Goal: Task Accomplishment & Management: Manage account settings

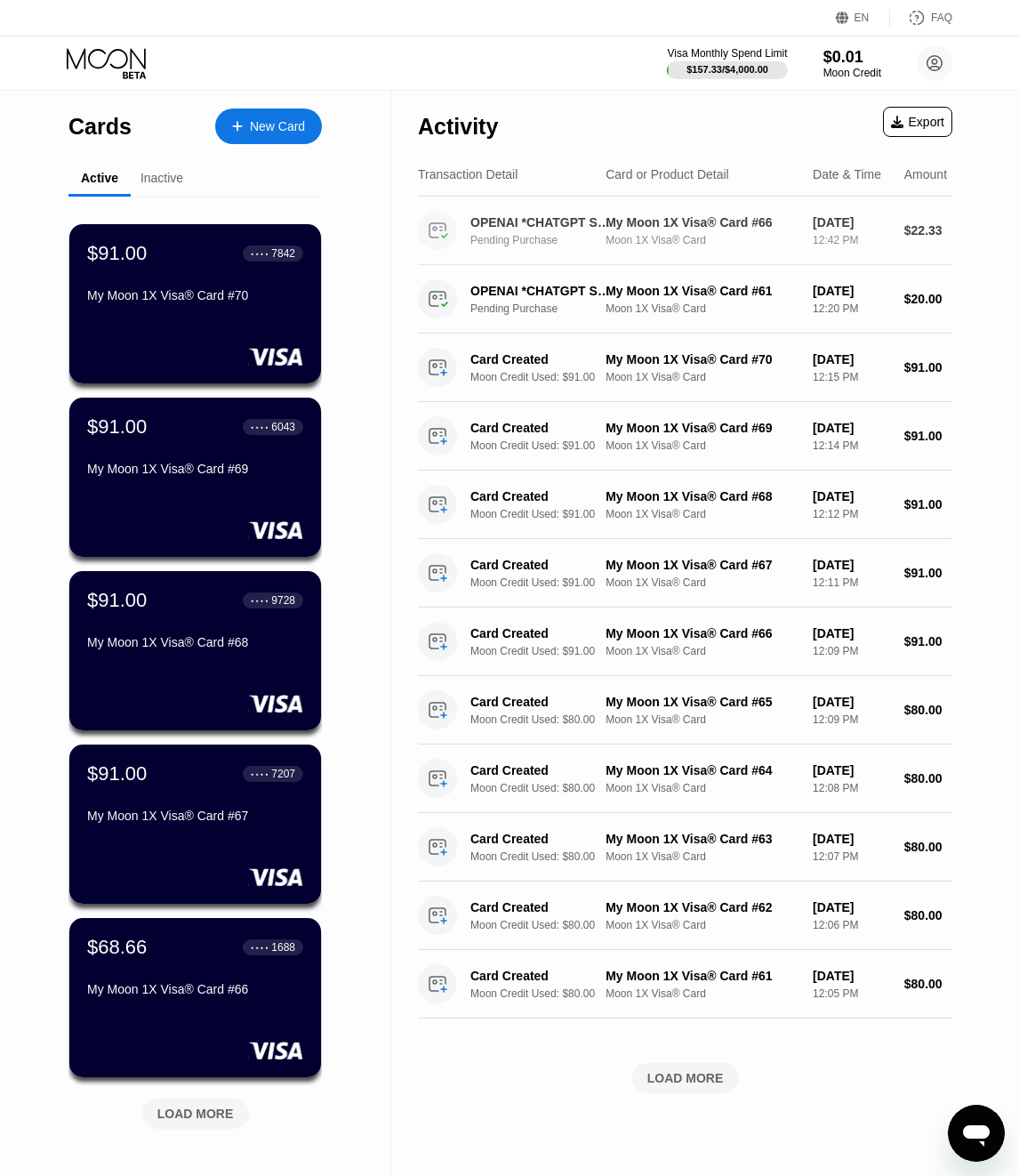
click at [717, 238] on div "My Moon 1X Visa® Card #66 Moon 1X Visa® Card" at bounding box center [701, 231] width 193 height 31
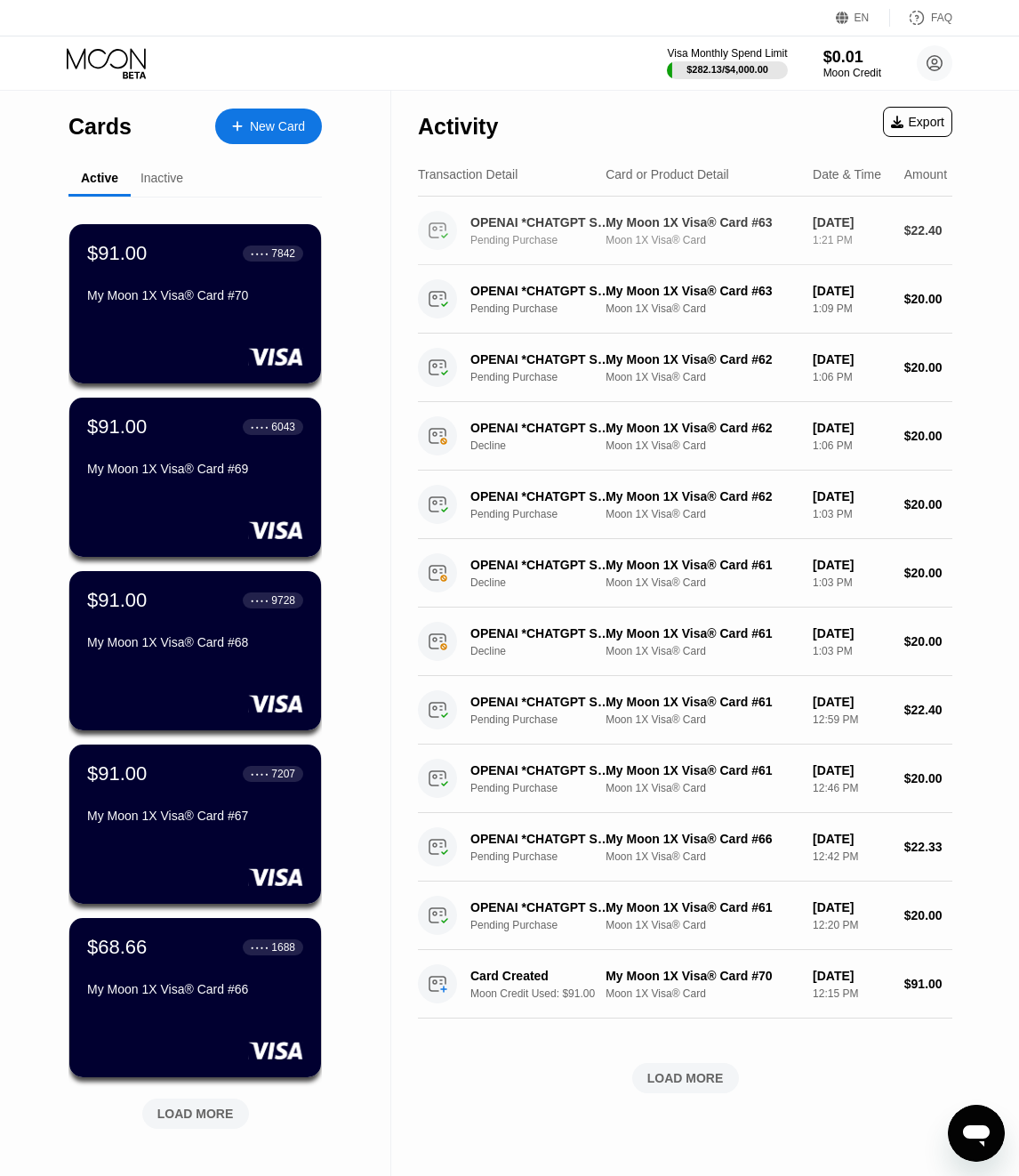
click at [607, 260] on div "OPENAI *CHATGPT SUBSCR [PHONE_NUMBER] US Pending Purchase My Moon 1X Visa® Card…" at bounding box center [686, 231] width 535 height 69
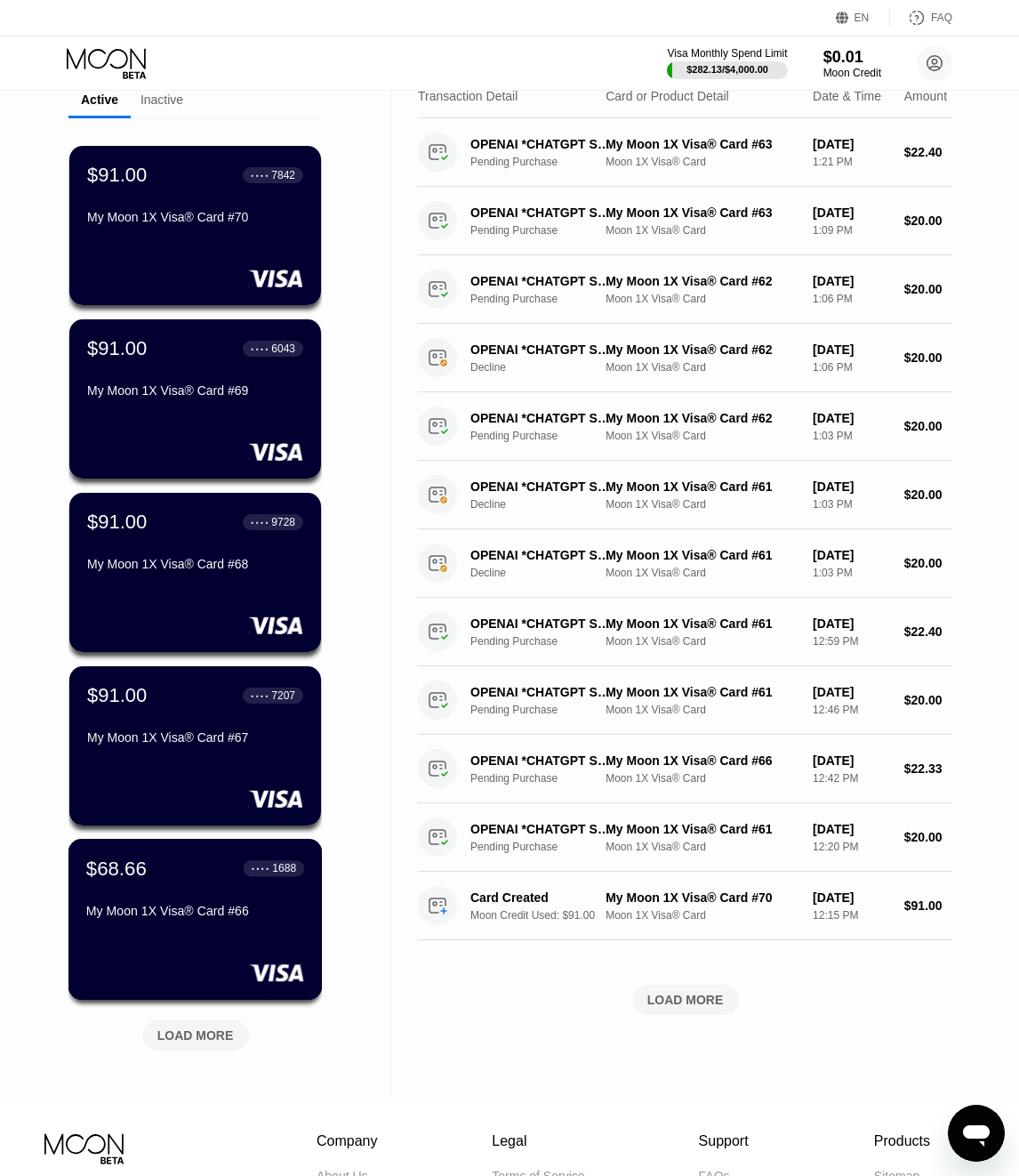
scroll to position [121, 0]
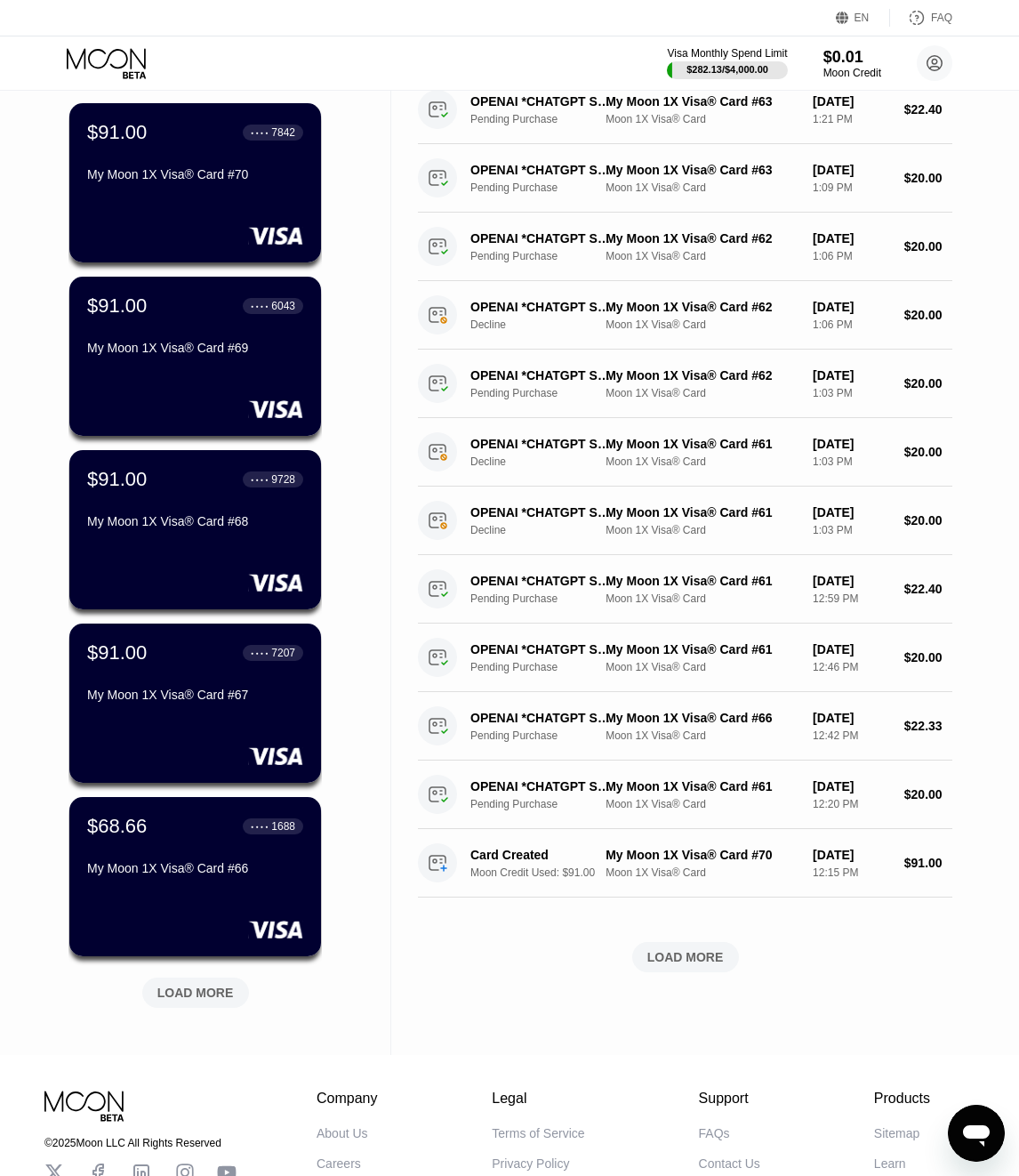
click at [194, 989] on div "LOAD MORE" at bounding box center [196, 992] width 77 height 16
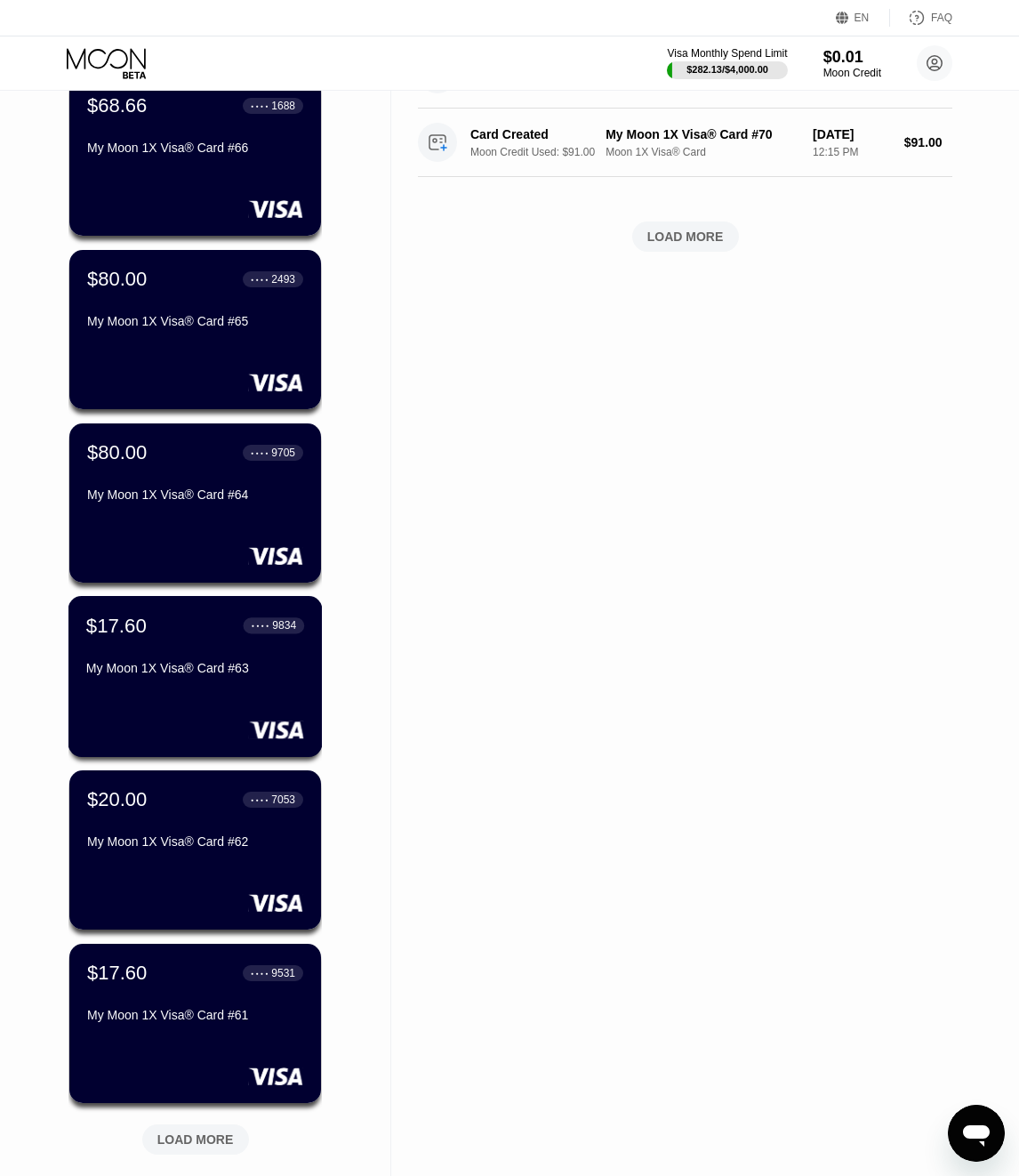
scroll to position [852, 0]
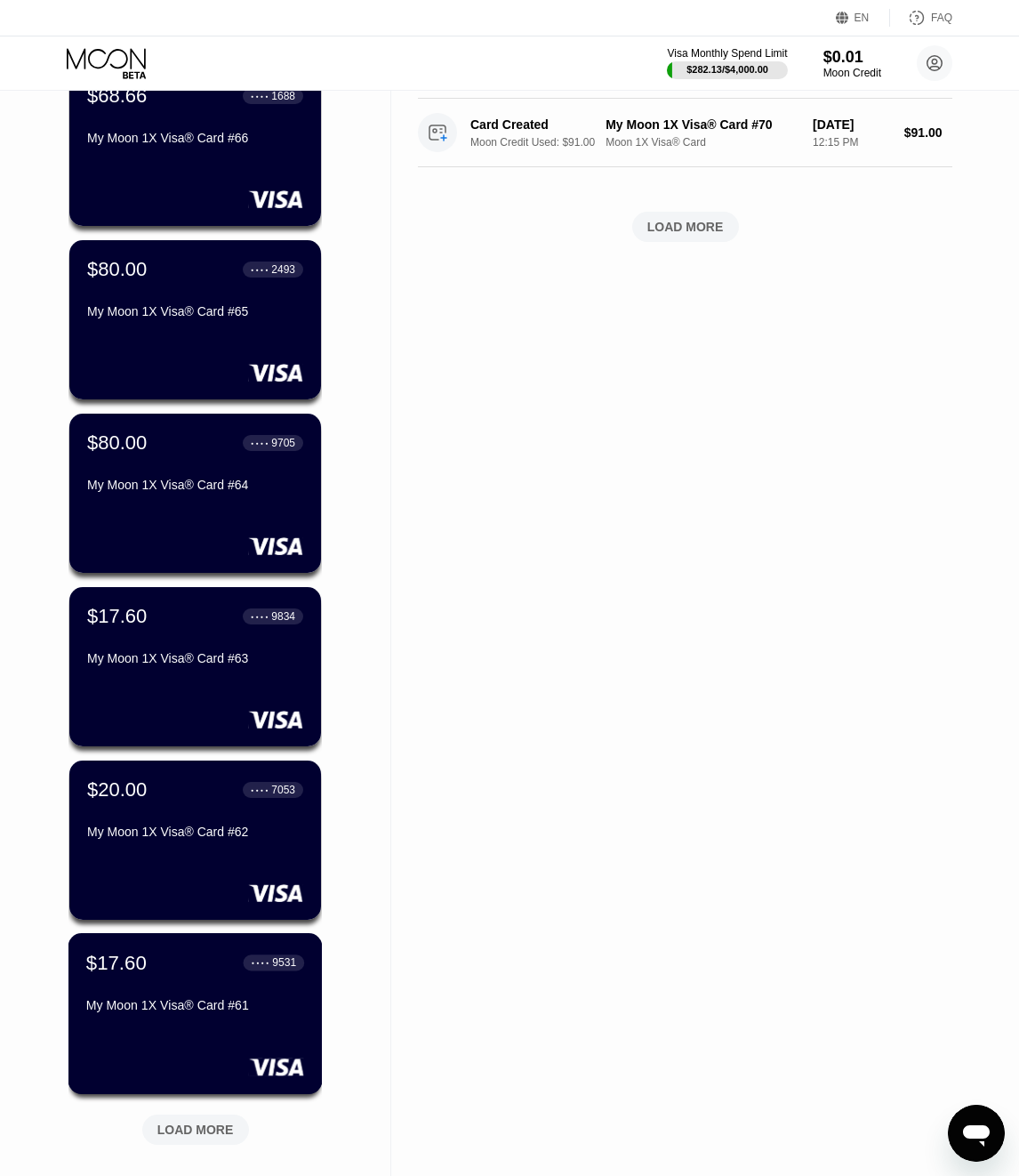
click at [159, 1034] on div "$17.60 ● ● ● ● 9531 My Moon 1X Visa® Card #61" at bounding box center [196, 1014] width 255 height 161
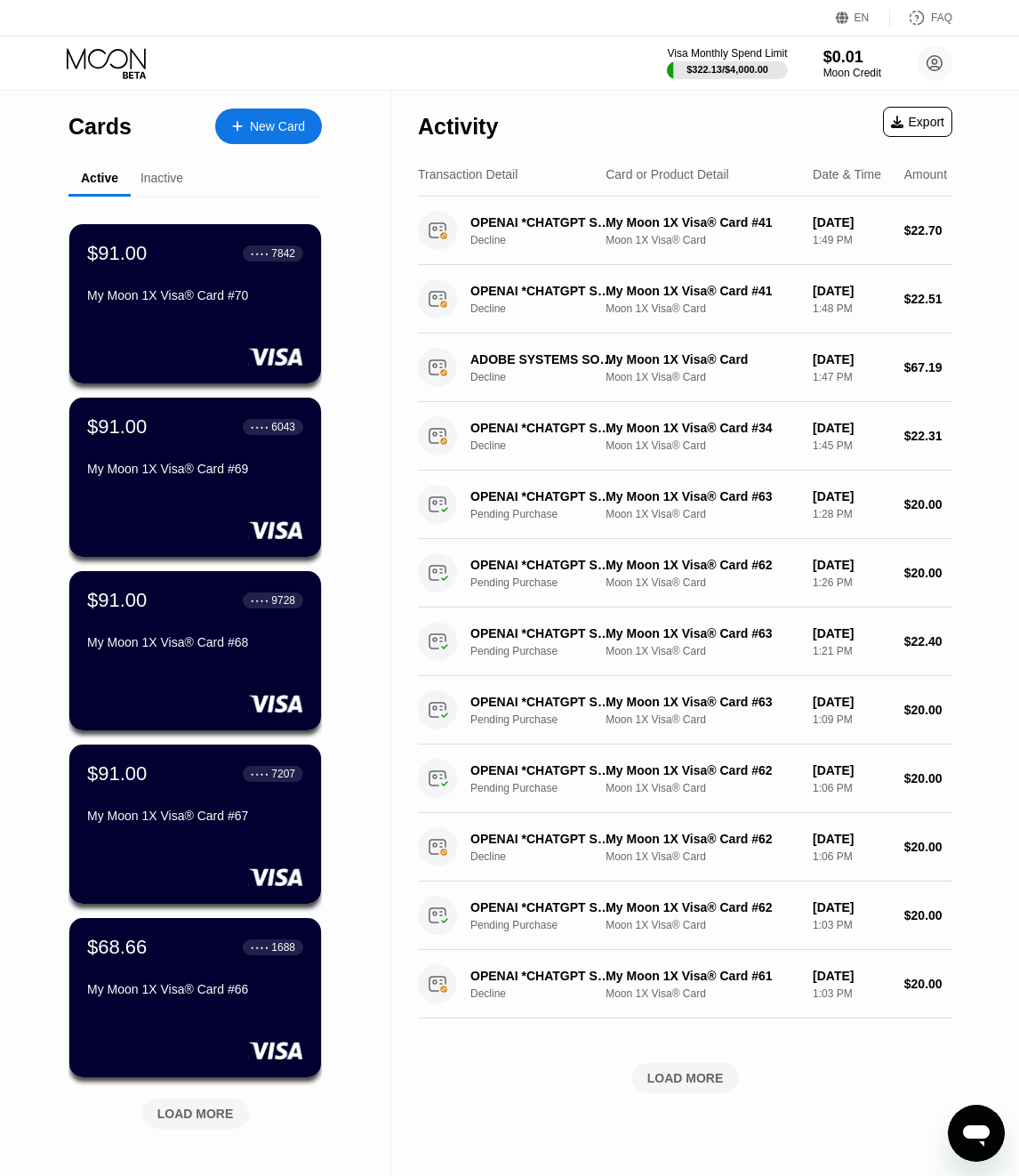
click at [237, 1124] on div "LOAD MORE" at bounding box center [195, 1114] width 107 height 30
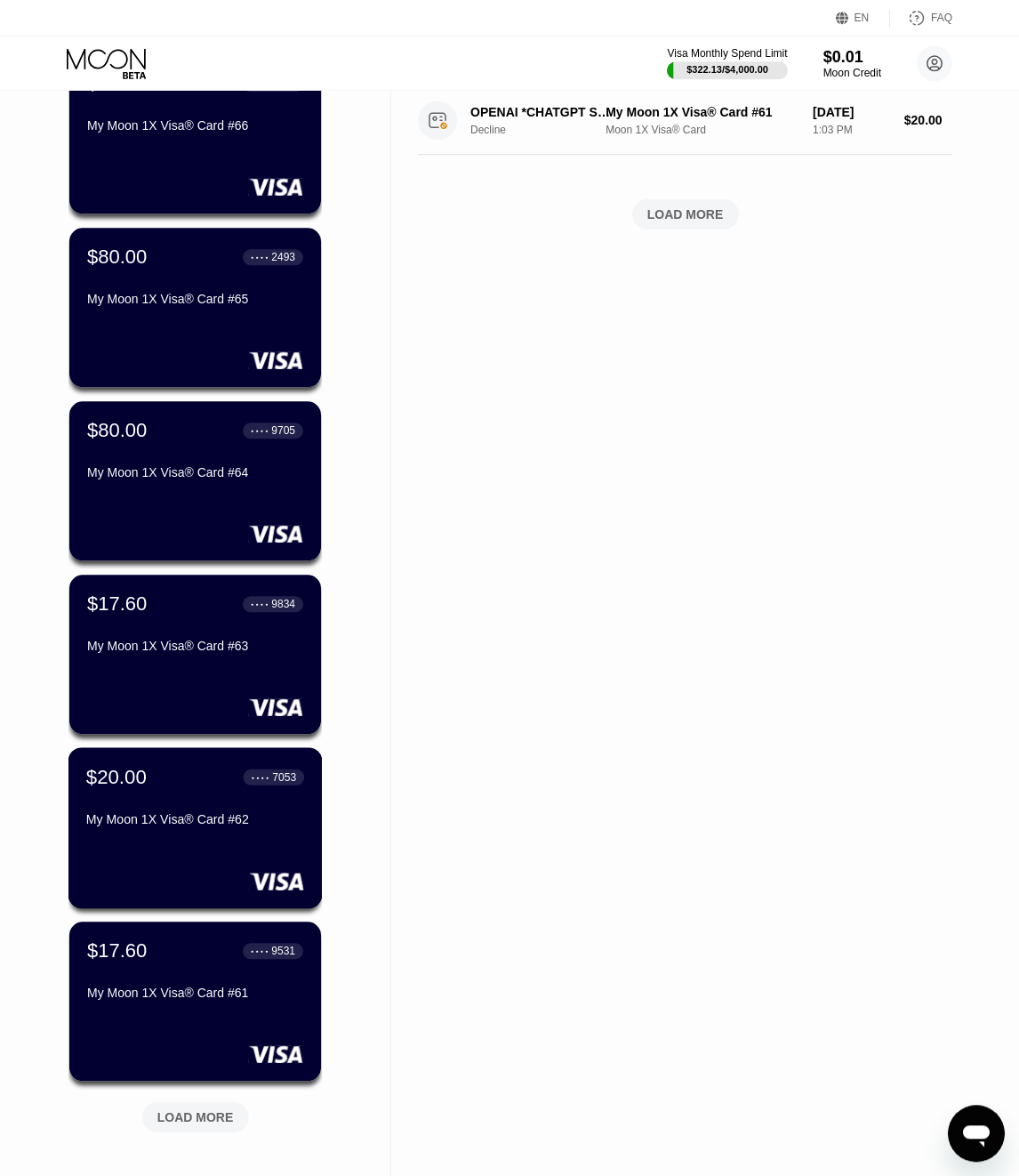
scroll to position [880, 0]
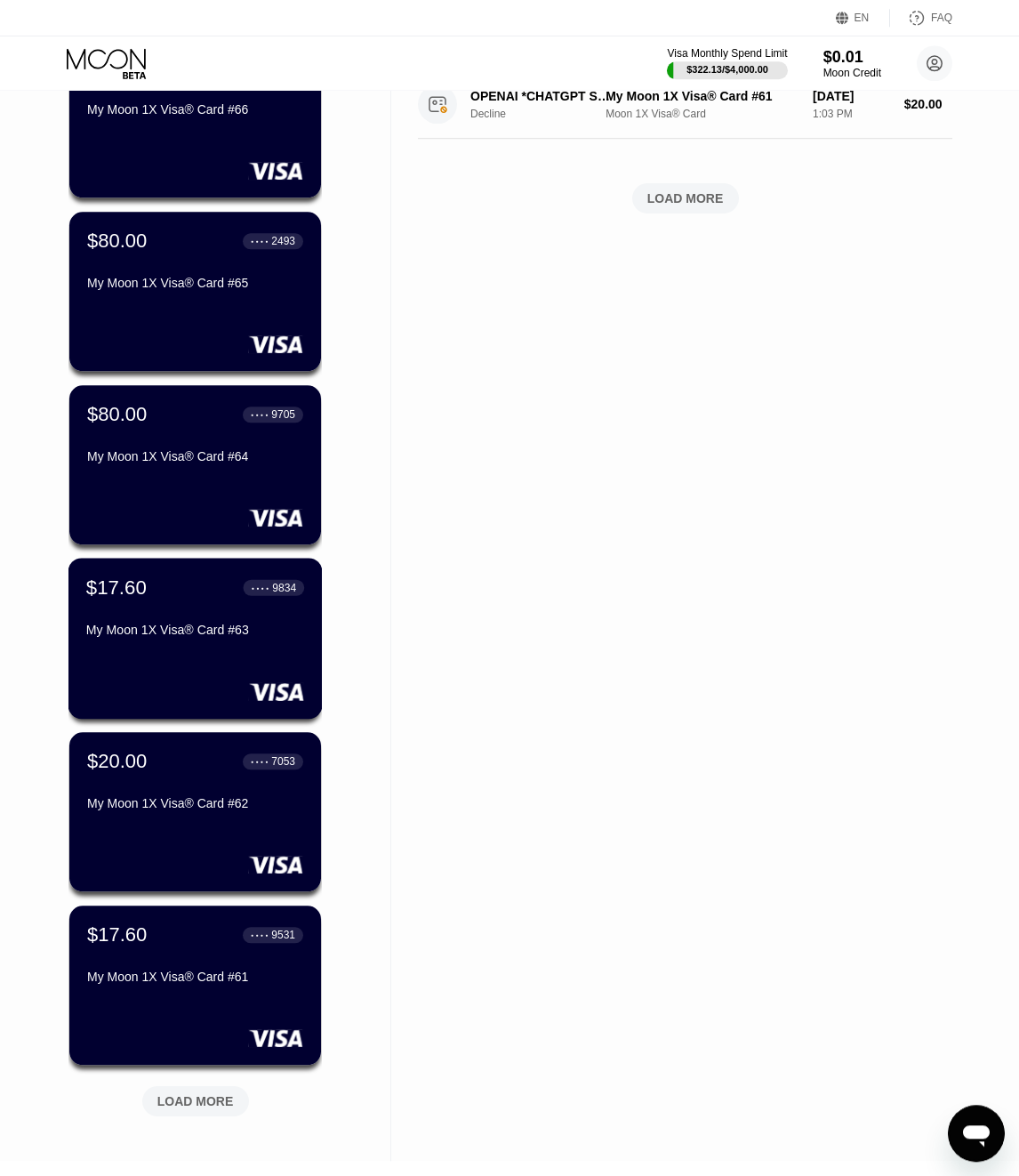
click at [244, 630] on div "My Moon 1X Visa® Card #63" at bounding box center [195, 630] width 218 height 15
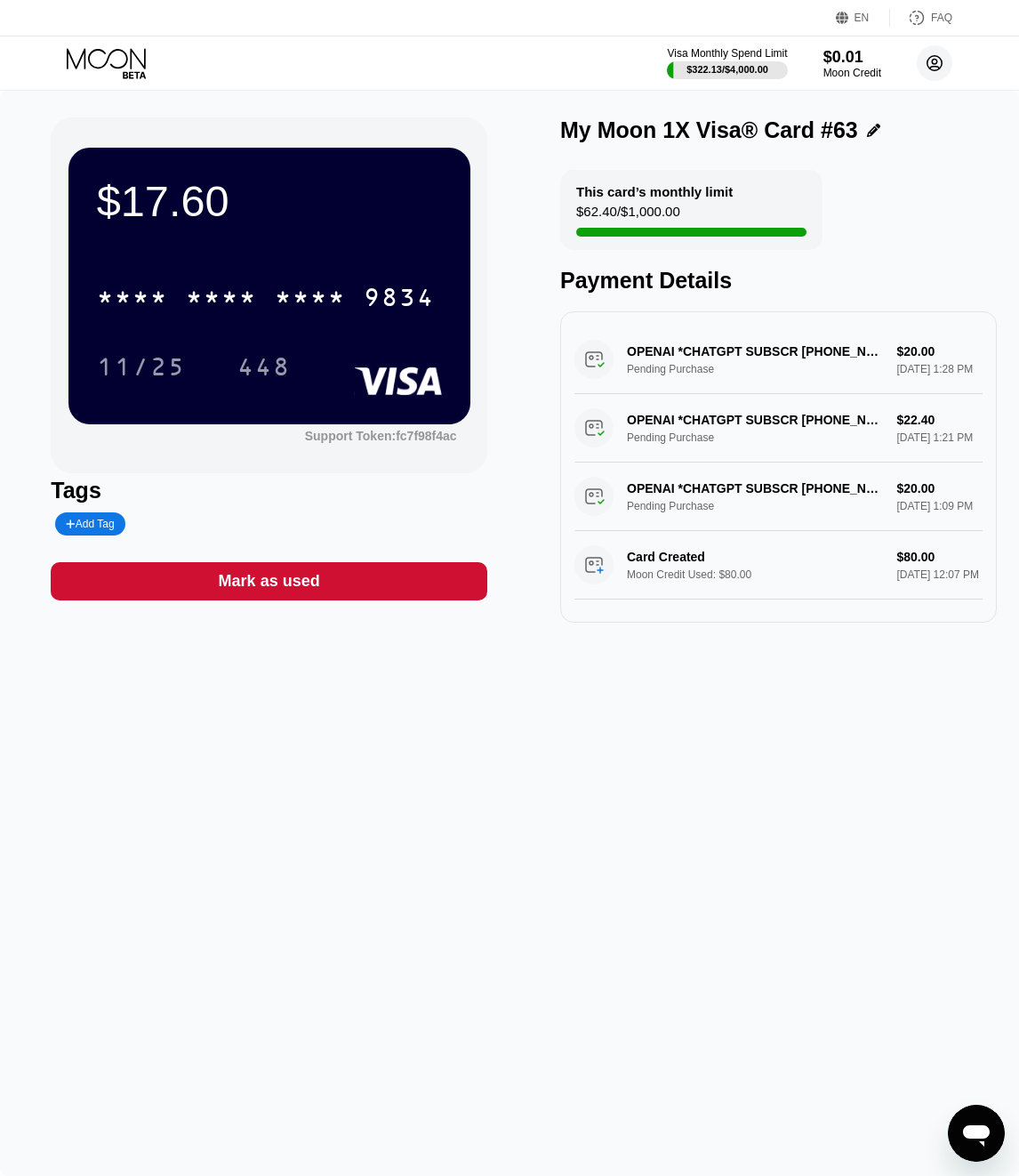
click at [927, 60] on circle at bounding box center [934, 63] width 36 height 36
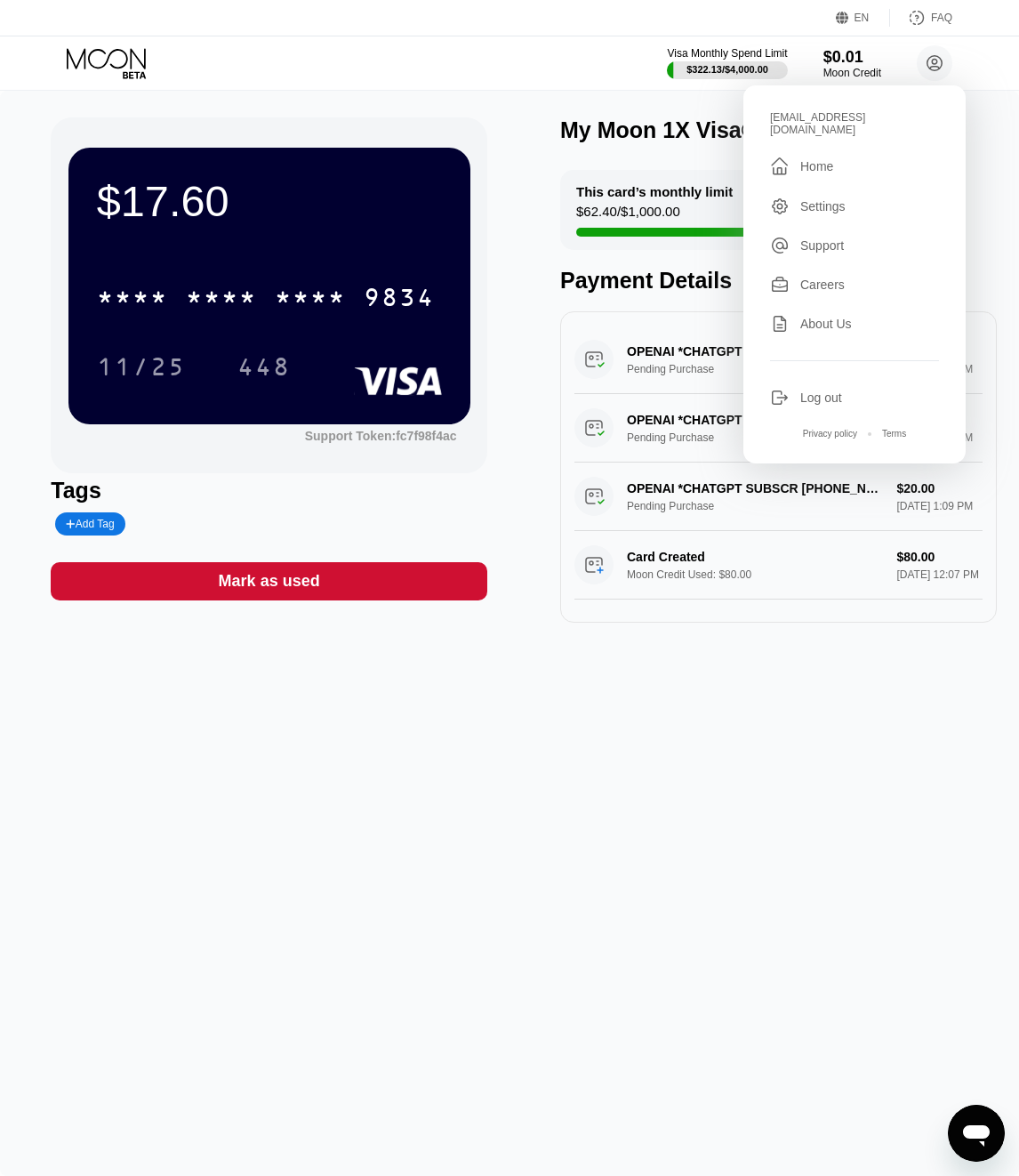
click at [813, 390] on div "Log out" at bounding box center [821, 397] width 42 height 15
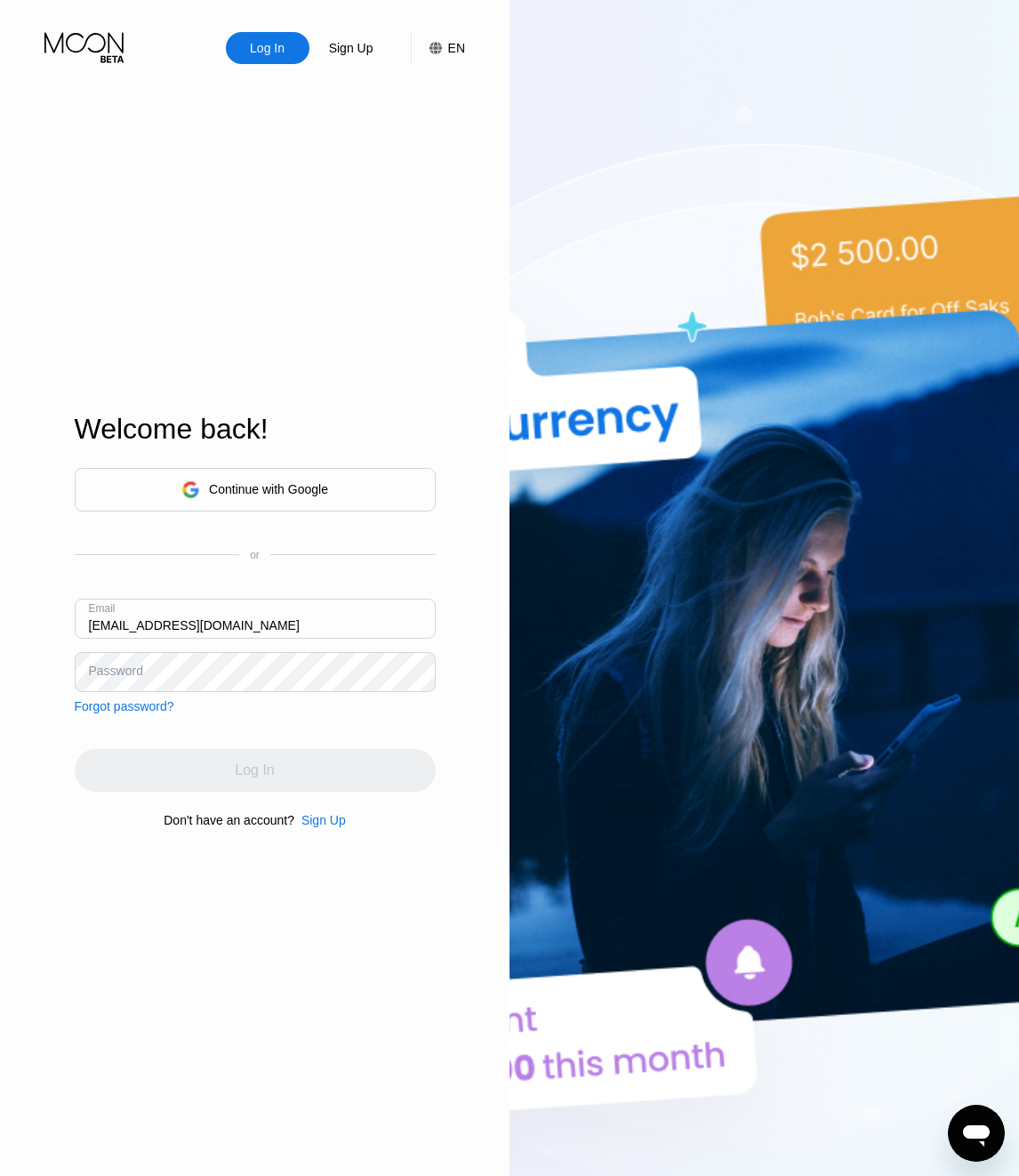
type input "[EMAIL_ADDRESS][DOMAIN_NAME]"
click at [335, 648] on div "Email [EMAIL_ADDRESS][DOMAIN_NAME]" at bounding box center [255, 626] width 361 height 53
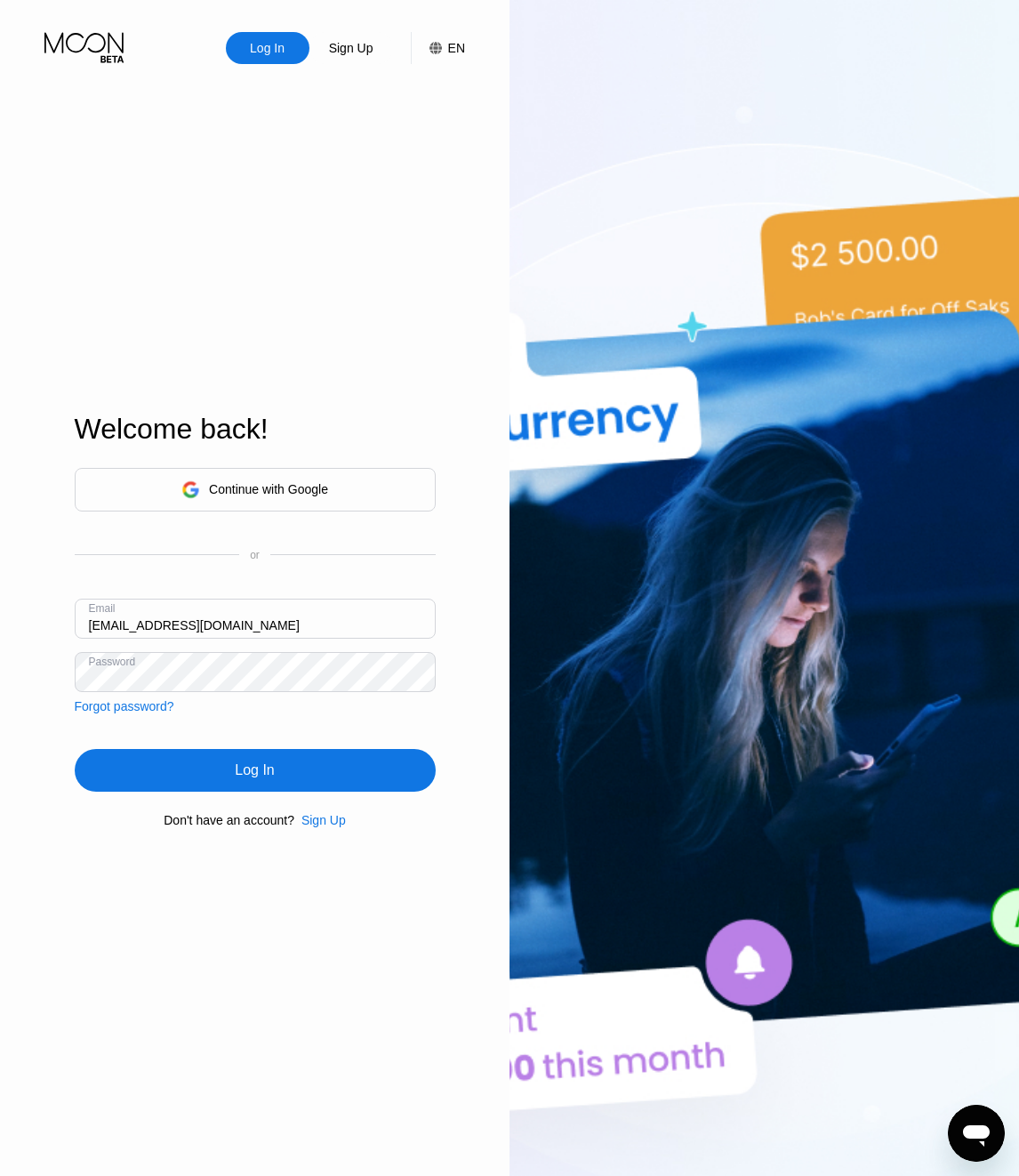
click at [200, 792] on div "Log In" at bounding box center [255, 770] width 361 height 43
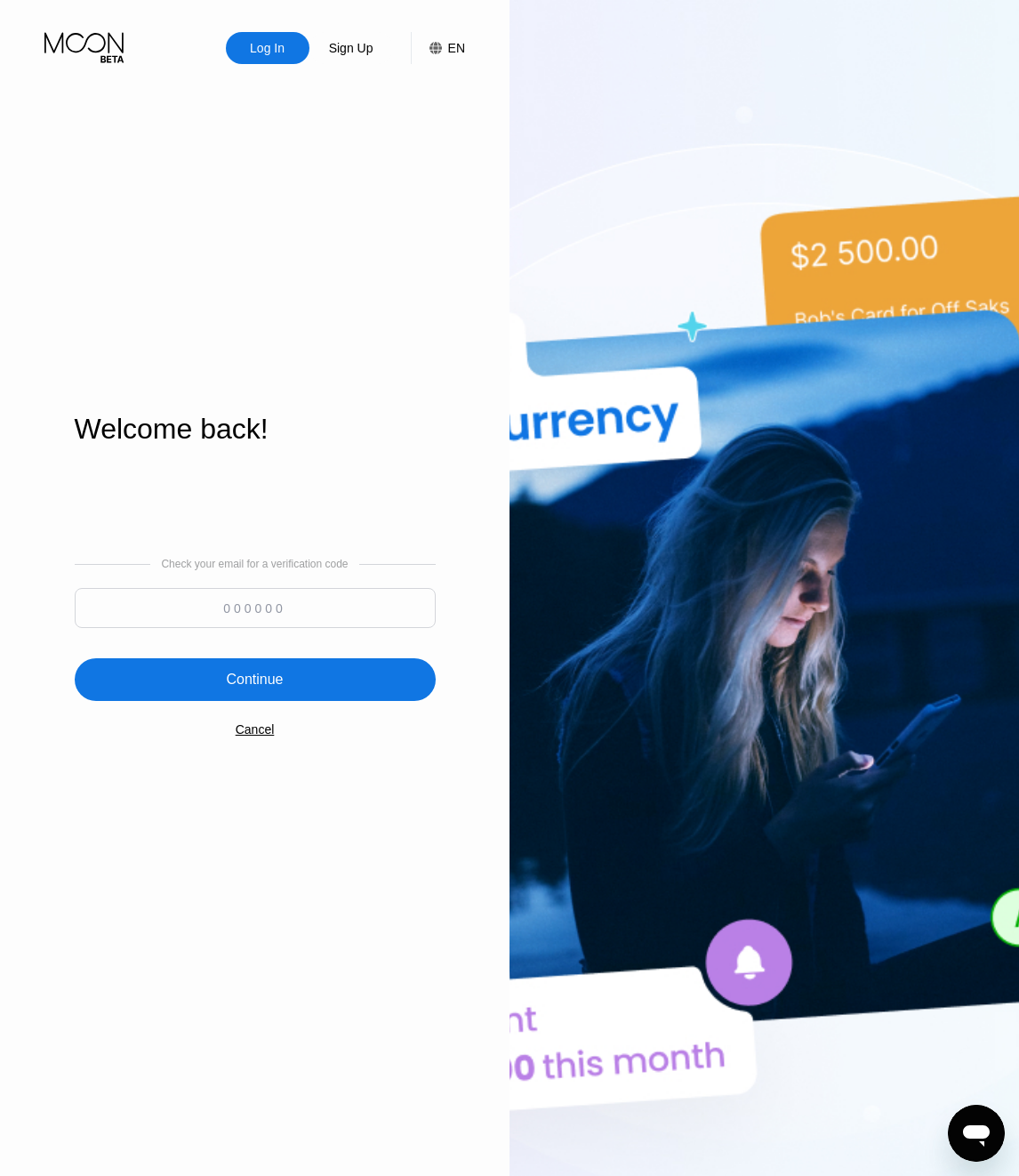
click at [285, 592] on input at bounding box center [255, 608] width 361 height 40
paste input "854672"
type input "854672"
click at [262, 684] on div "Continue" at bounding box center [255, 679] width 57 height 17
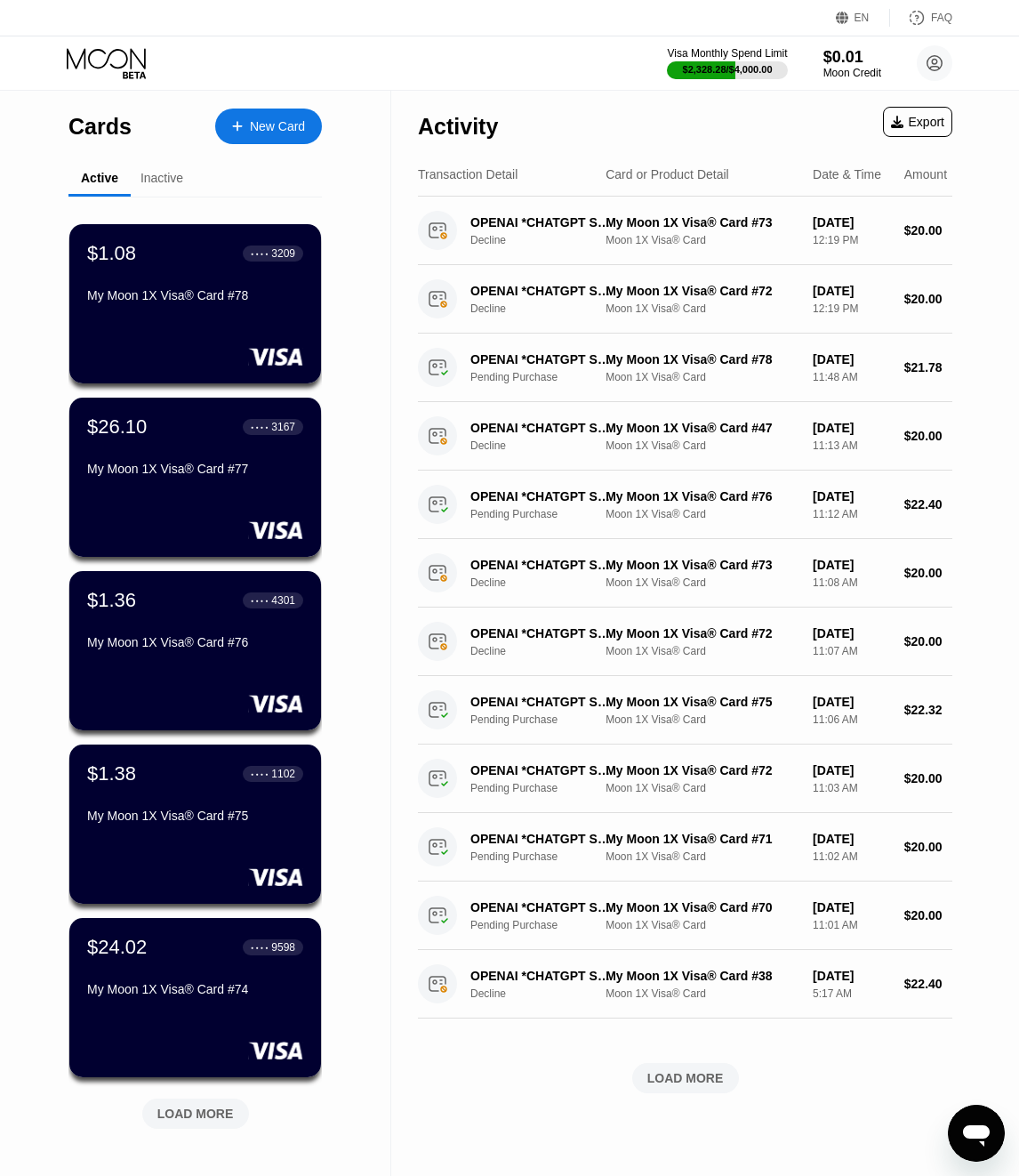
click at [215, 1126] on div "LOAD MORE" at bounding box center [195, 1114] width 107 height 30
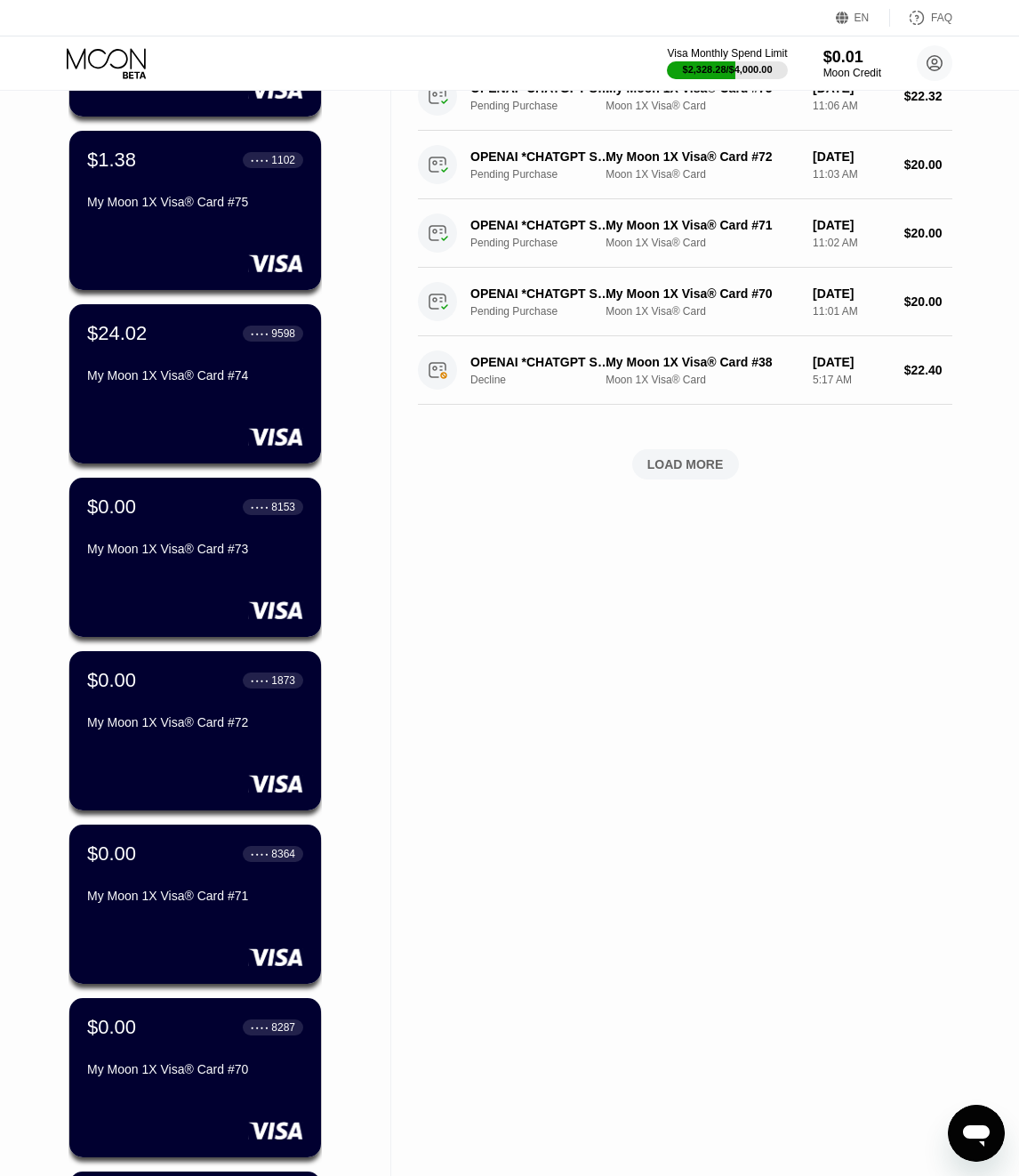
scroll to position [615, 0]
